Goal: Use online tool/utility

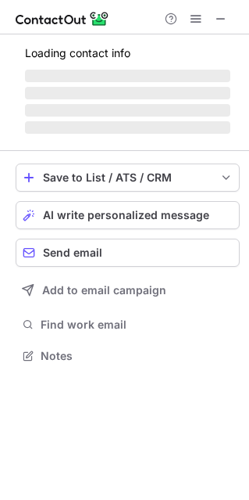
scroll to position [365, 249]
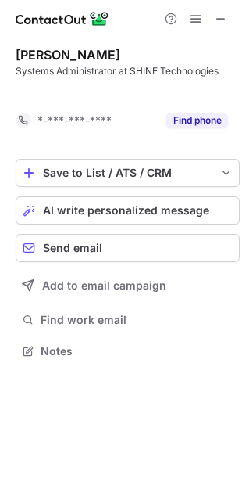
scroll to position [315, 249]
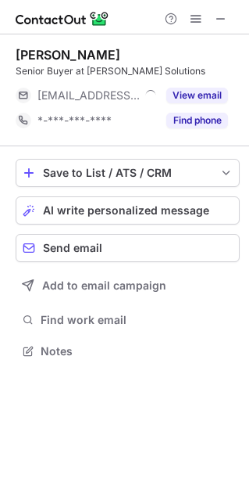
scroll to position [8, 7]
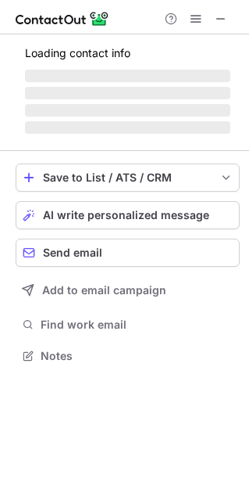
scroll to position [403, 249]
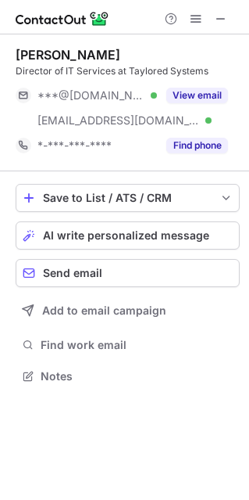
scroll to position [365, 249]
